Goal: Task Accomplishment & Management: Complete application form

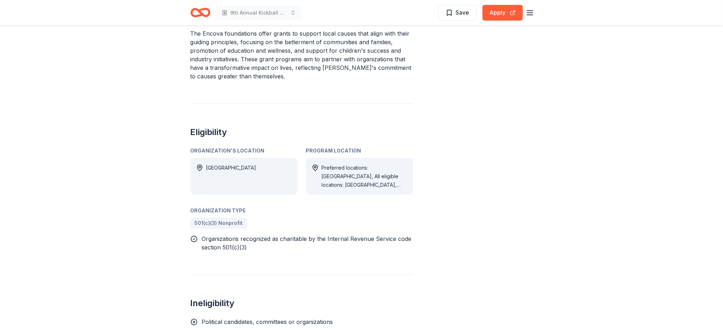
scroll to position [157, 0]
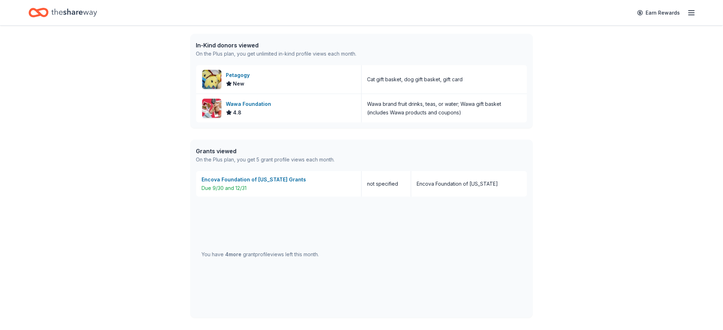
scroll to position [242, 0]
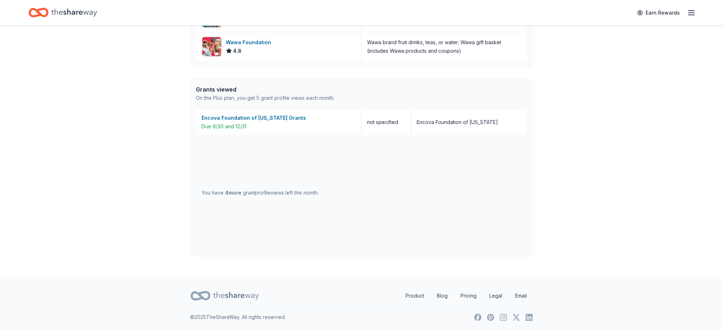
click at [235, 193] on span "4 more" at bounding box center [234, 193] width 16 height 6
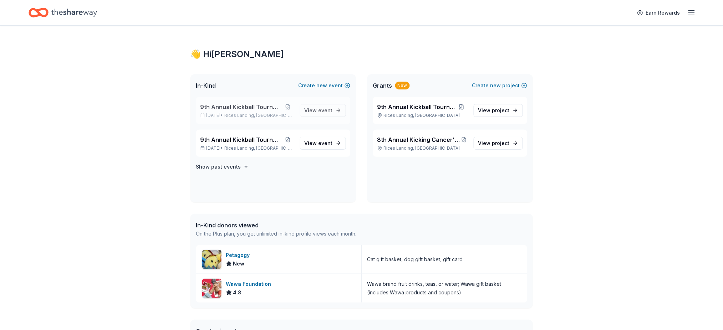
click at [320, 102] on div "9th Annual Kickball Tournament May 15, 2026 • Rices Landing, PA View event" at bounding box center [273, 110] width 154 height 27
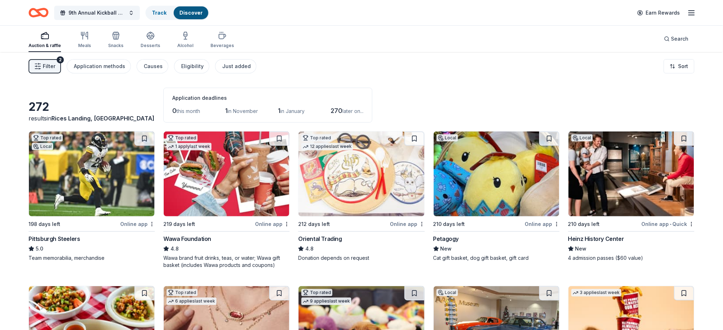
click at [333, 233] on div "Top rated 12 applies last week 212 days left Online app Oriental Trading 4.8 Do…" at bounding box center [361, 196] width 126 height 131
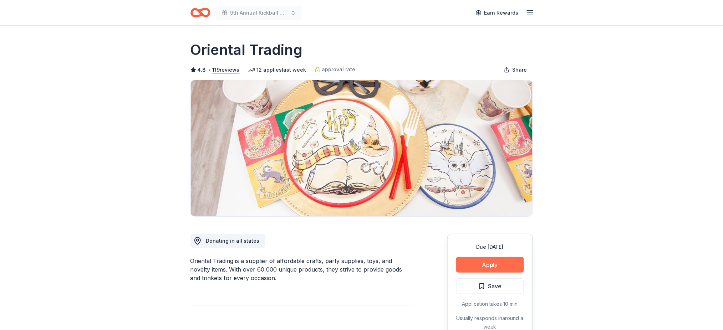
click at [489, 262] on button "Apply" at bounding box center [490, 265] width 68 height 16
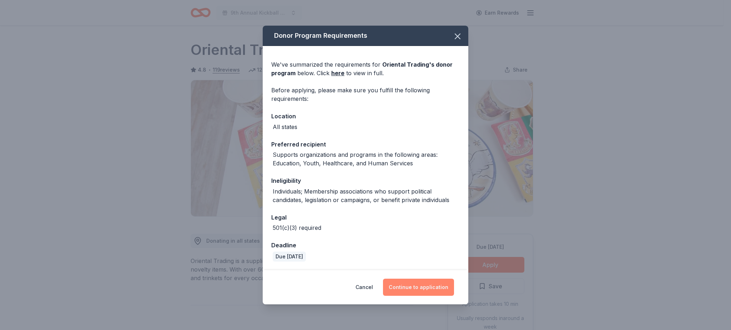
click at [411, 283] on button "Continue to application" at bounding box center [418, 287] width 71 height 17
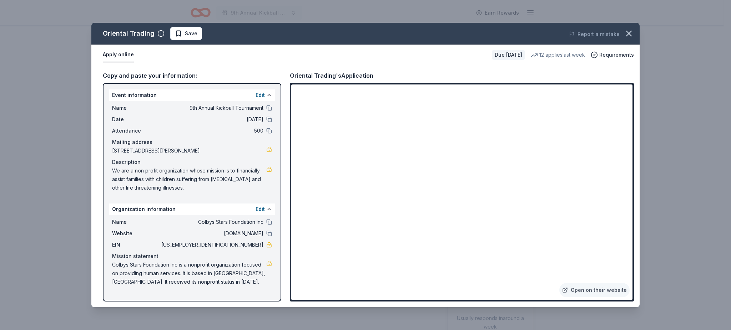
drag, startPoint x: 560, startPoint y: 85, endPoint x: 700, endPoint y: 179, distance: 168.4
click at [700, 179] on div "Oriental Trading Save Report a mistake Apply online Due in 212 days 12 applies …" at bounding box center [365, 165] width 731 height 330
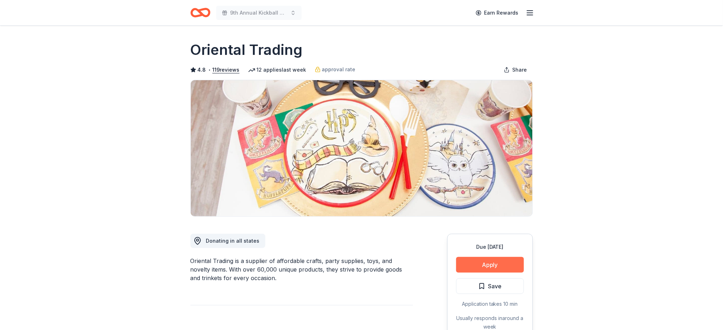
click at [500, 261] on button "Apply" at bounding box center [490, 265] width 68 height 16
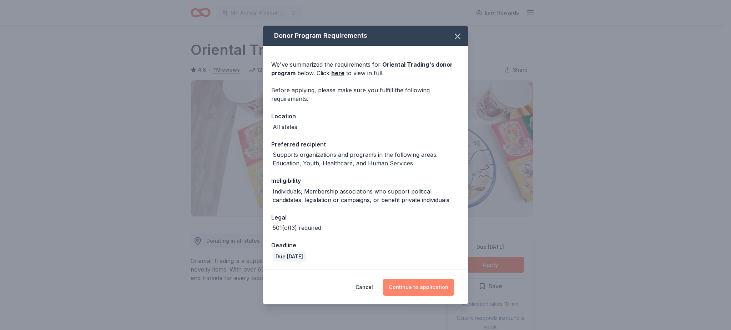
click at [402, 286] on button "Continue to application" at bounding box center [418, 287] width 71 height 17
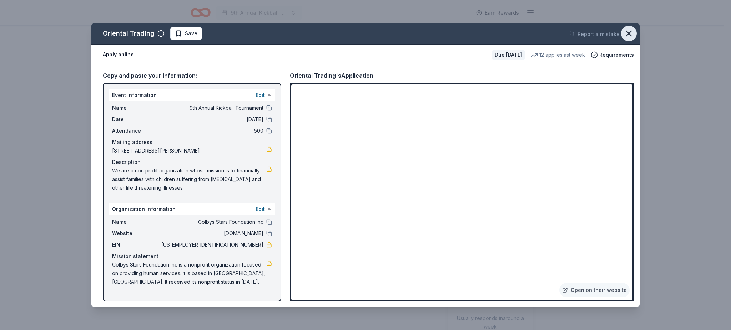
click at [631, 29] on icon "button" at bounding box center [629, 34] width 10 height 10
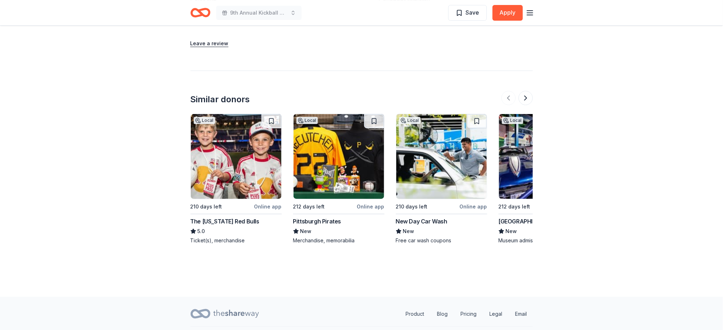
scroll to position [914, 0]
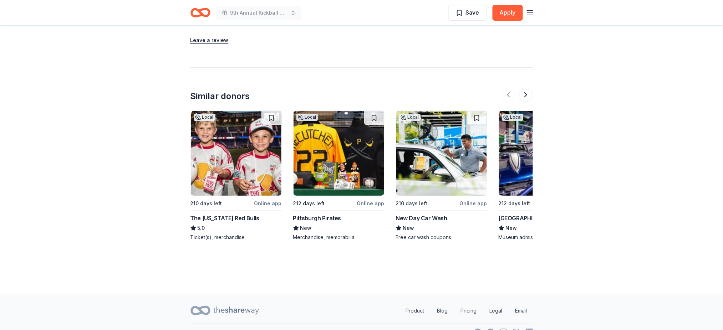
click at [406, 216] on div "New Day Car Wash" at bounding box center [422, 218] width 52 height 9
click at [526, 96] on button at bounding box center [526, 95] width 14 height 14
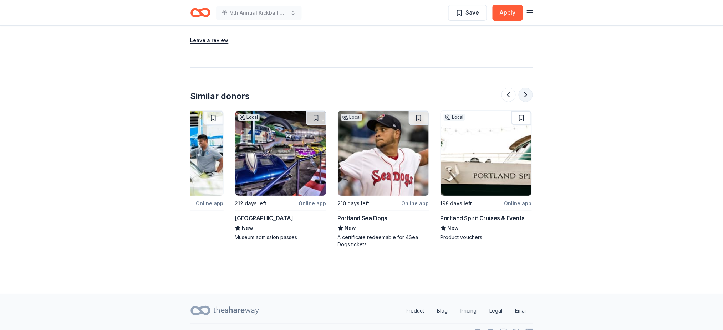
scroll to position [0, 308]
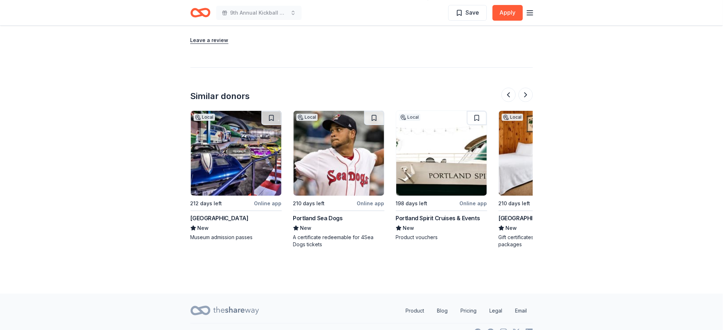
click at [226, 218] on div "[GEOGRAPHIC_DATA]" at bounding box center [220, 218] width 58 height 9
click at [527, 94] on button at bounding box center [526, 95] width 14 height 14
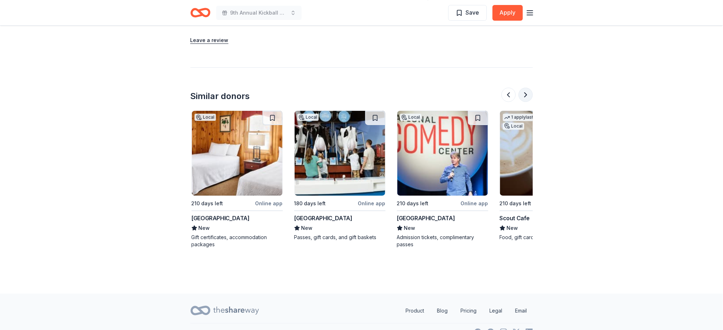
scroll to position [0, 617]
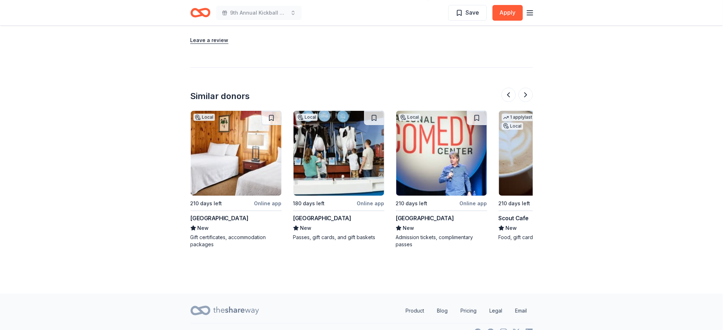
click at [219, 221] on div "Oglebay Park Resort" at bounding box center [220, 218] width 58 height 9
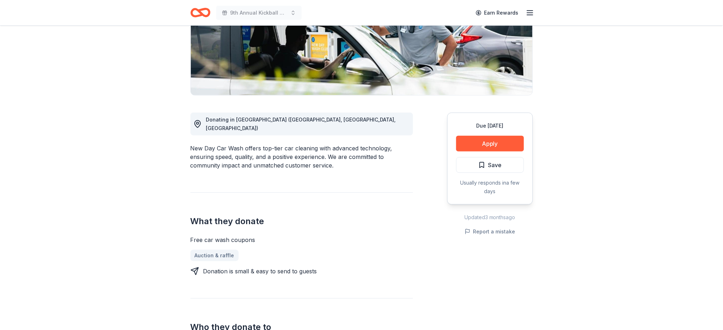
scroll to position [100, 0]
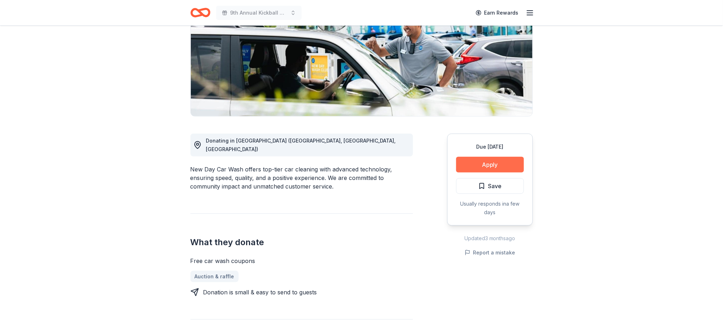
click at [479, 163] on button "Apply" at bounding box center [490, 165] width 68 height 16
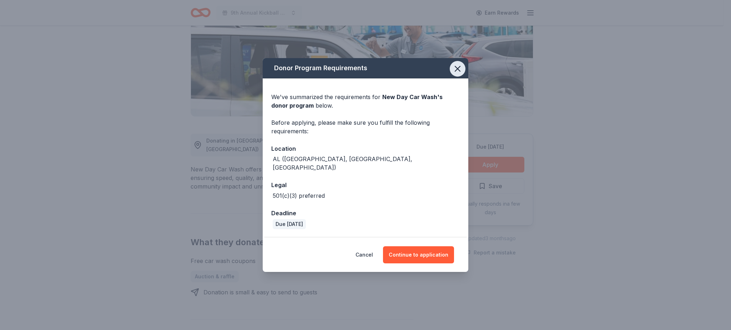
click at [461, 68] on icon "button" at bounding box center [458, 69] width 10 height 10
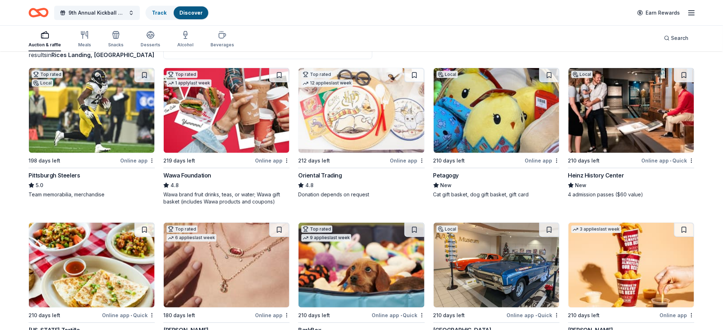
scroll to position [102, 0]
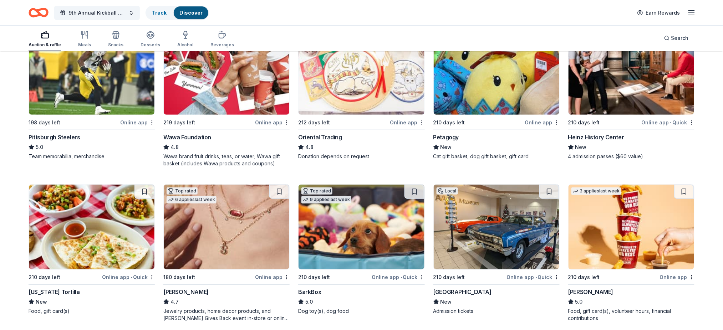
click at [320, 278] on div "210 days left" at bounding box center [314, 277] width 32 height 9
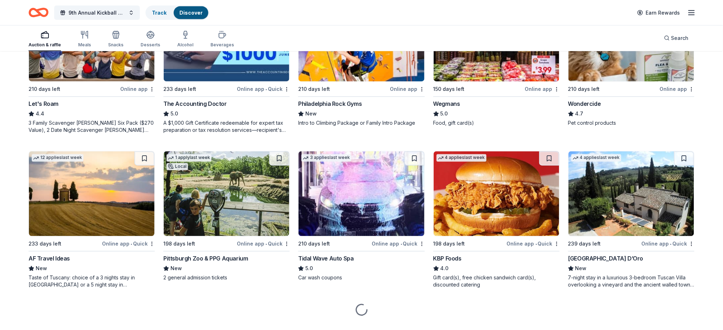
scroll to position [447, 0]
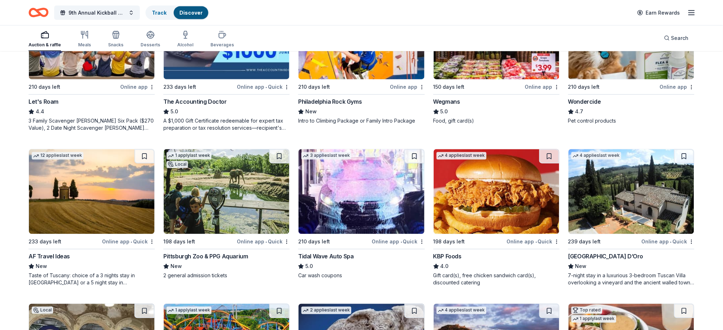
click at [335, 255] on div "Tidal Wave Auto Spa" at bounding box center [325, 257] width 55 height 9
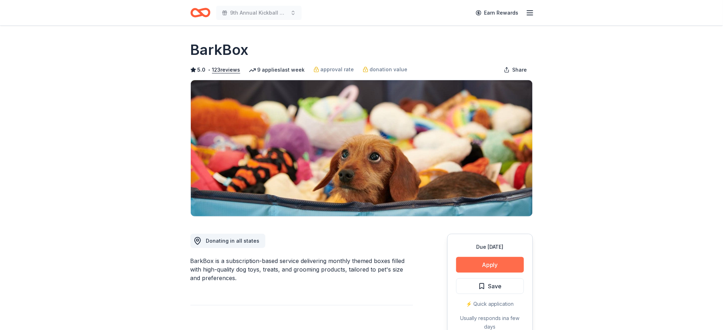
click at [496, 263] on button "Apply" at bounding box center [490, 265] width 68 height 16
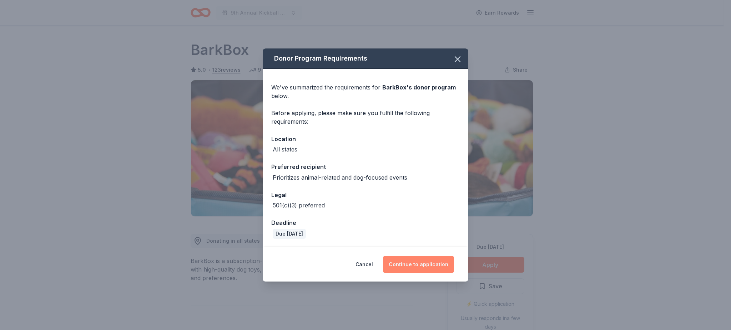
click at [421, 263] on button "Continue to application" at bounding box center [418, 264] width 71 height 17
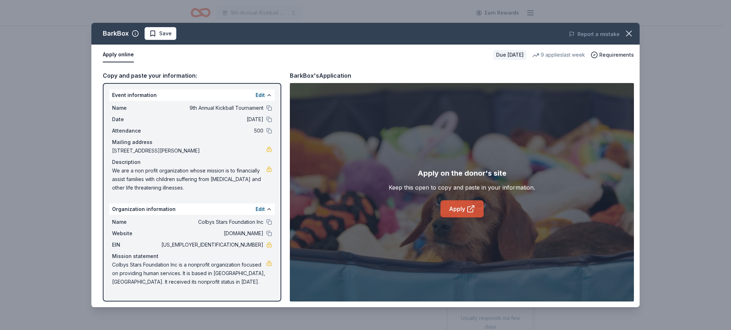
click at [461, 209] on link "Apply" at bounding box center [461, 209] width 43 height 17
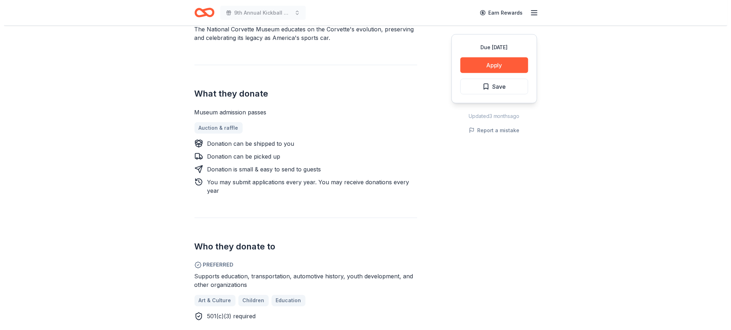
scroll to position [212, 0]
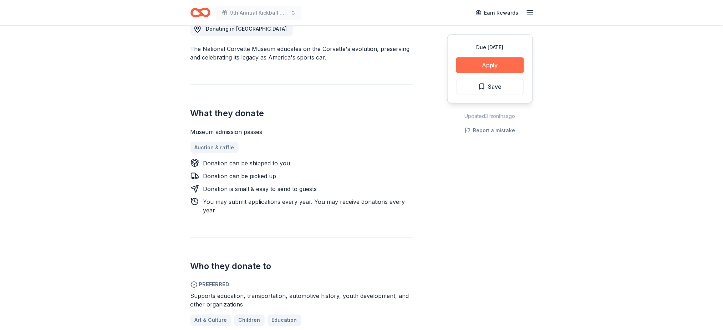
click at [481, 62] on button "Apply" at bounding box center [490, 65] width 68 height 16
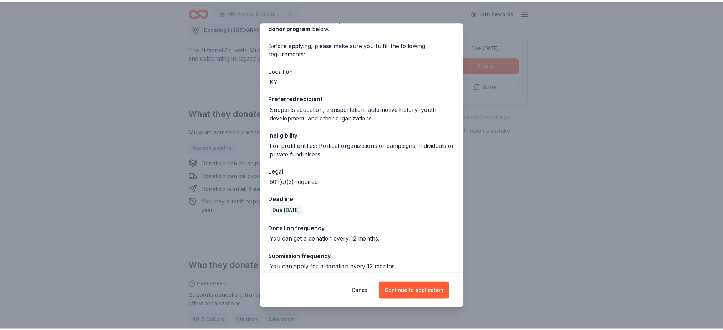
scroll to position [47, 0]
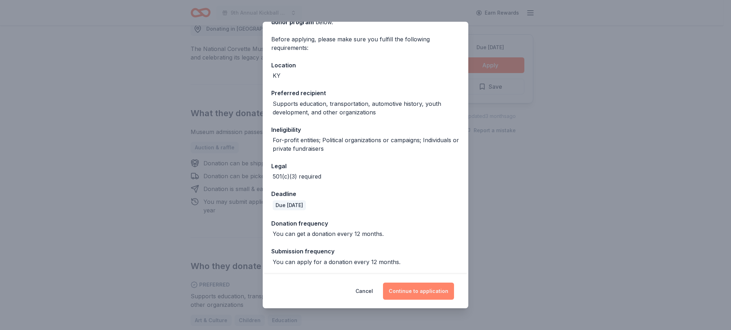
click at [418, 289] on button "Continue to application" at bounding box center [418, 291] width 71 height 17
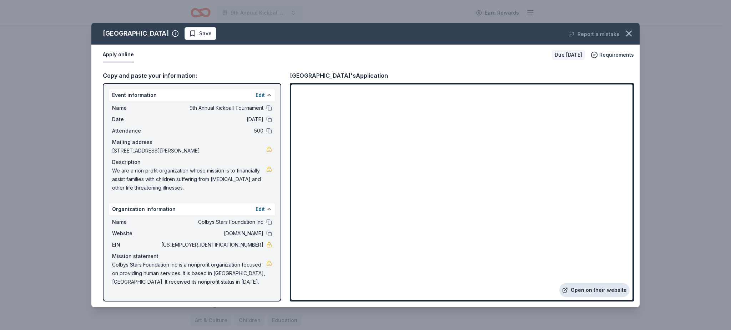
click at [583, 291] on link "Open on their website" at bounding box center [594, 290] width 70 height 14
click at [631, 30] on icon "button" at bounding box center [629, 34] width 10 height 10
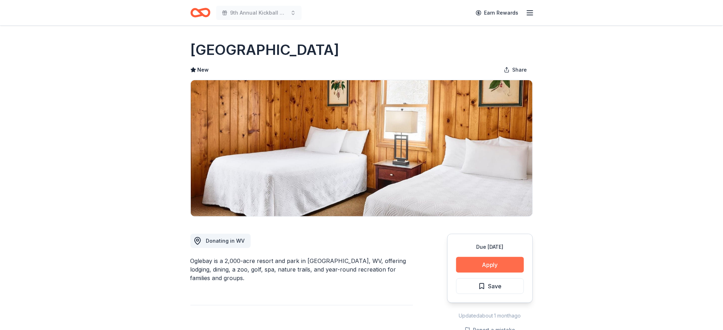
click at [495, 262] on button "Apply" at bounding box center [490, 265] width 68 height 16
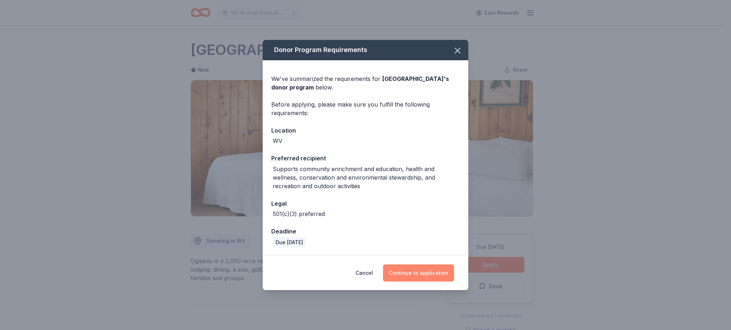
click at [426, 270] on button "Continue to application" at bounding box center [418, 273] width 71 height 17
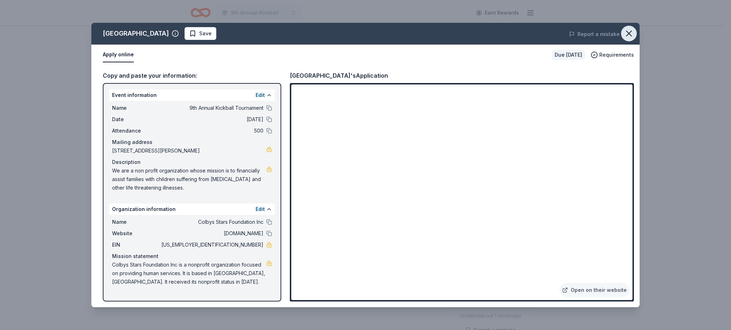
click at [632, 31] on icon "button" at bounding box center [629, 34] width 10 height 10
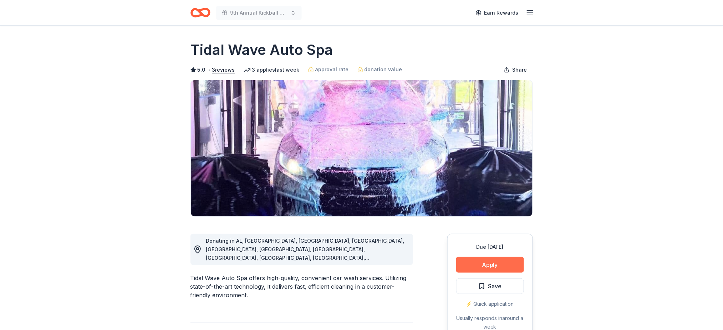
click at [484, 261] on button "Apply" at bounding box center [490, 265] width 68 height 16
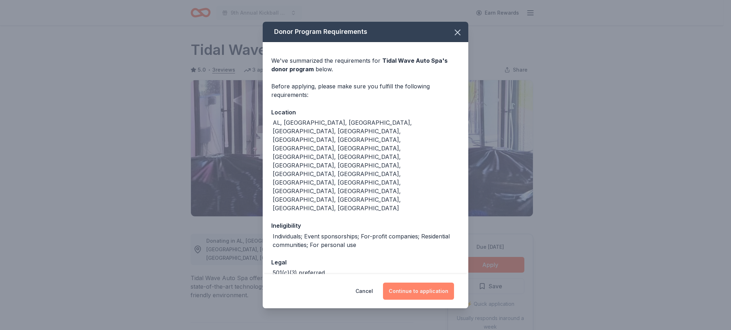
click at [408, 283] on button "Continue to application" at bounding box center [418, 291] width 71 height 17
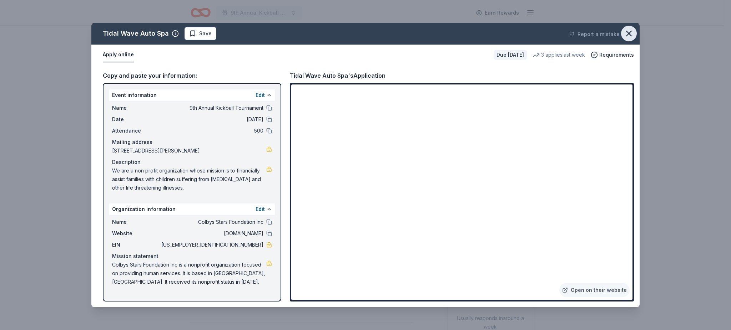
click at [631, 28] on button "button" at bounding box center [629, 34] width 16 height 16
